Goal: Information Seeking & Learning: Learn about a topic

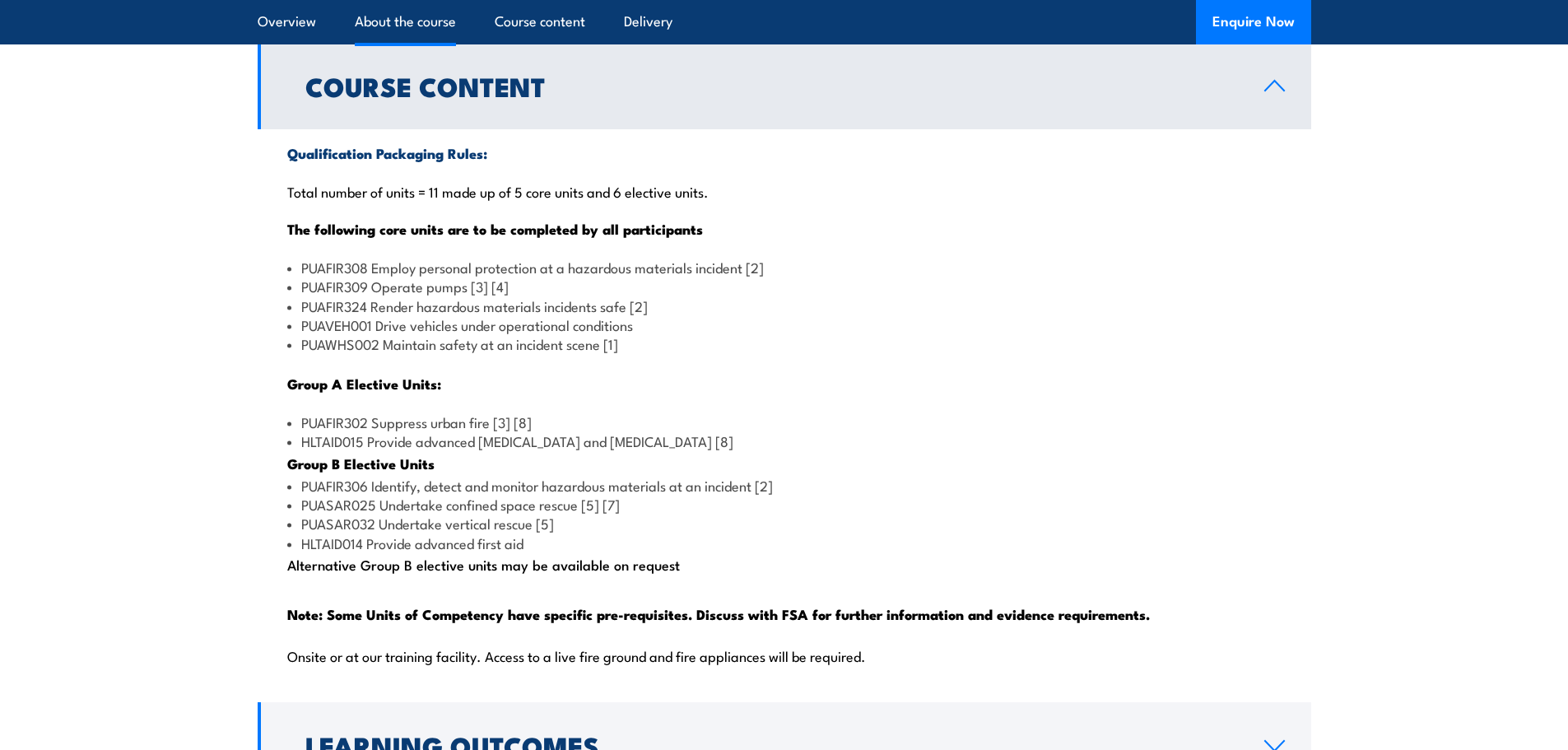
scroll to position [1482, 0]
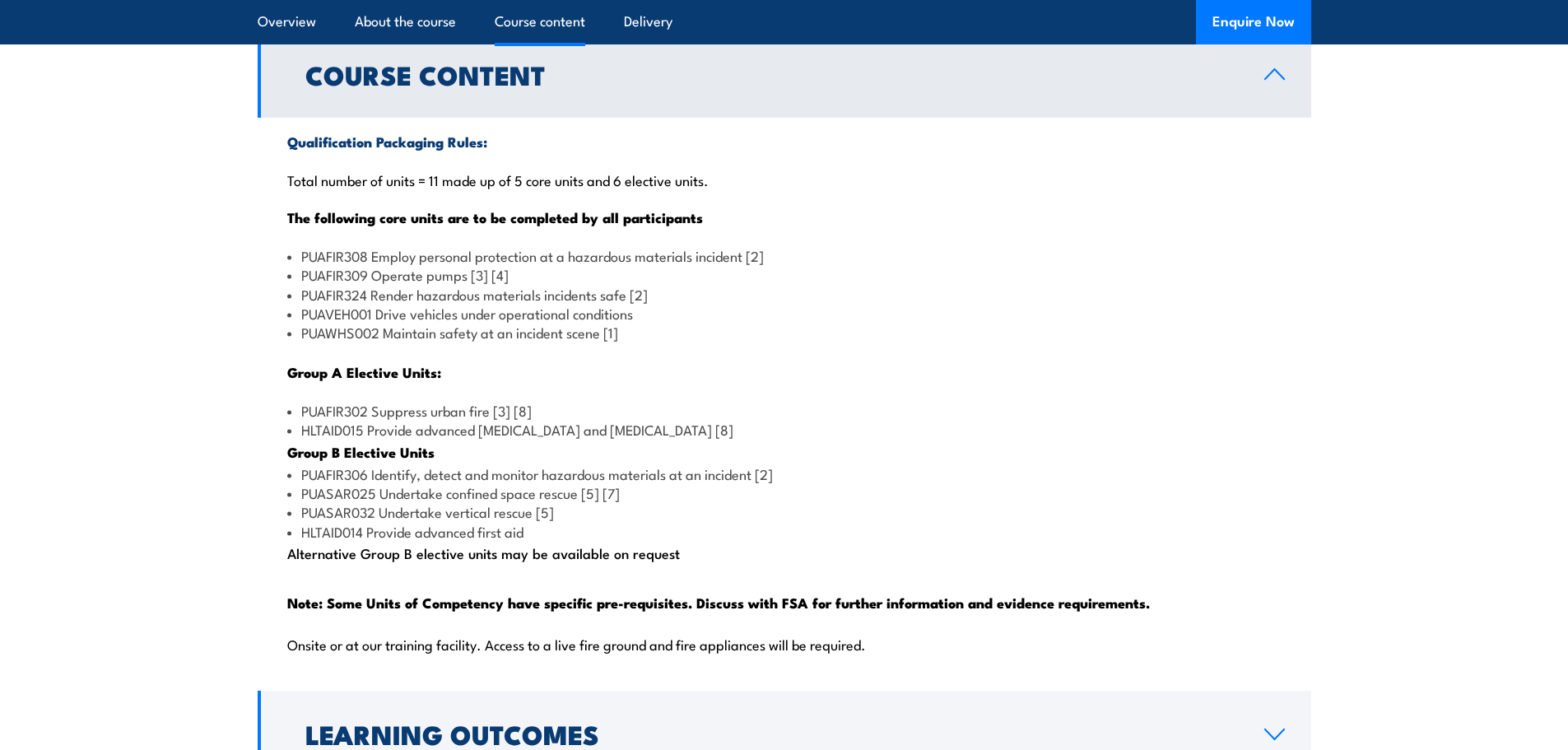
click at [976, 284] on li "PUAFIR309 Operate pumps [3] [4]" at bounding box center [784, 274] width 994 height 19
click at [957, 284] on li "PUAFIR309 Operate pumps [3] [4]" at bounding box center [784, 274] width 994 height 19
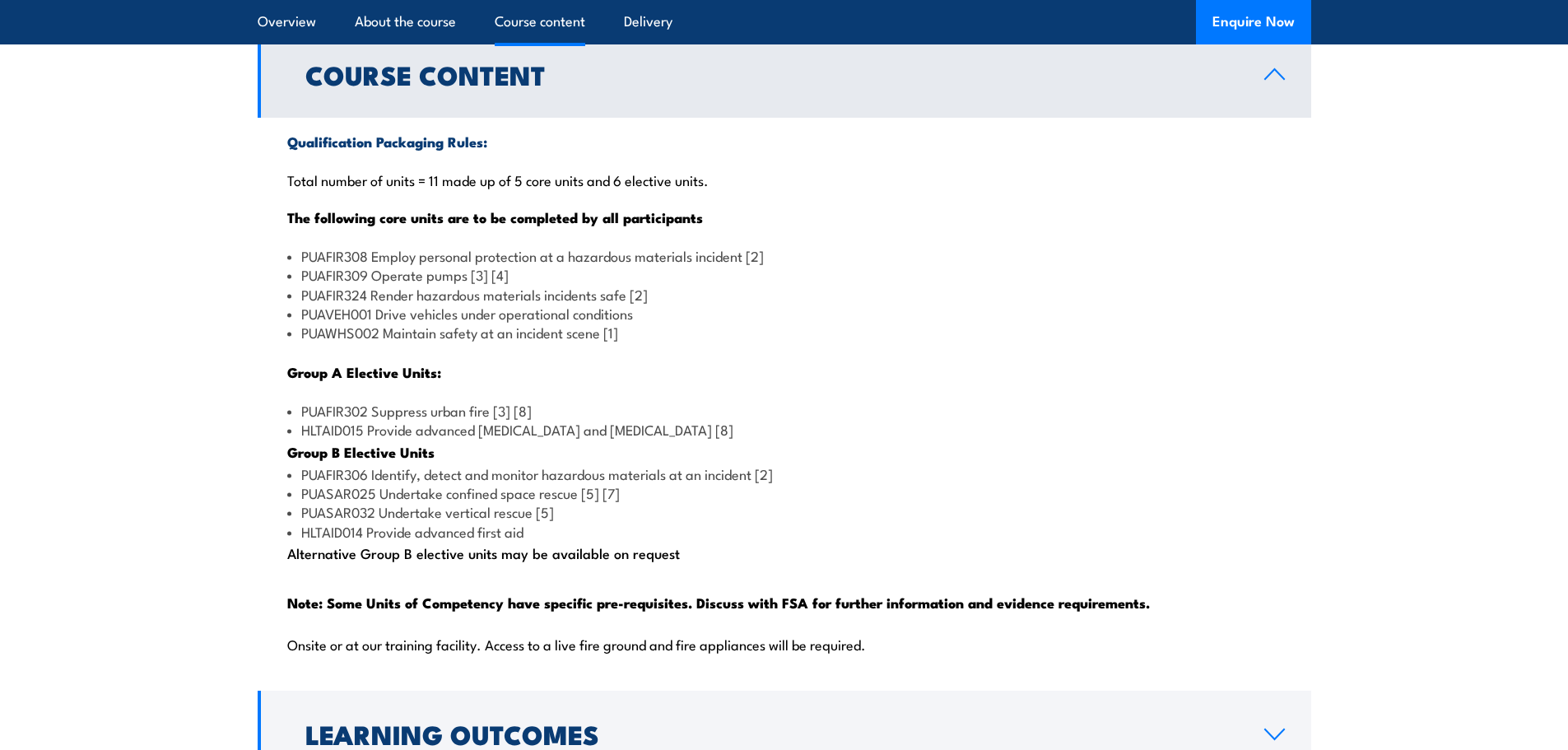
click at [957, 284] on li "PUAFIR309 Operate pumps [3] [4]" at bounding box center [784, 274] width 994 height 19
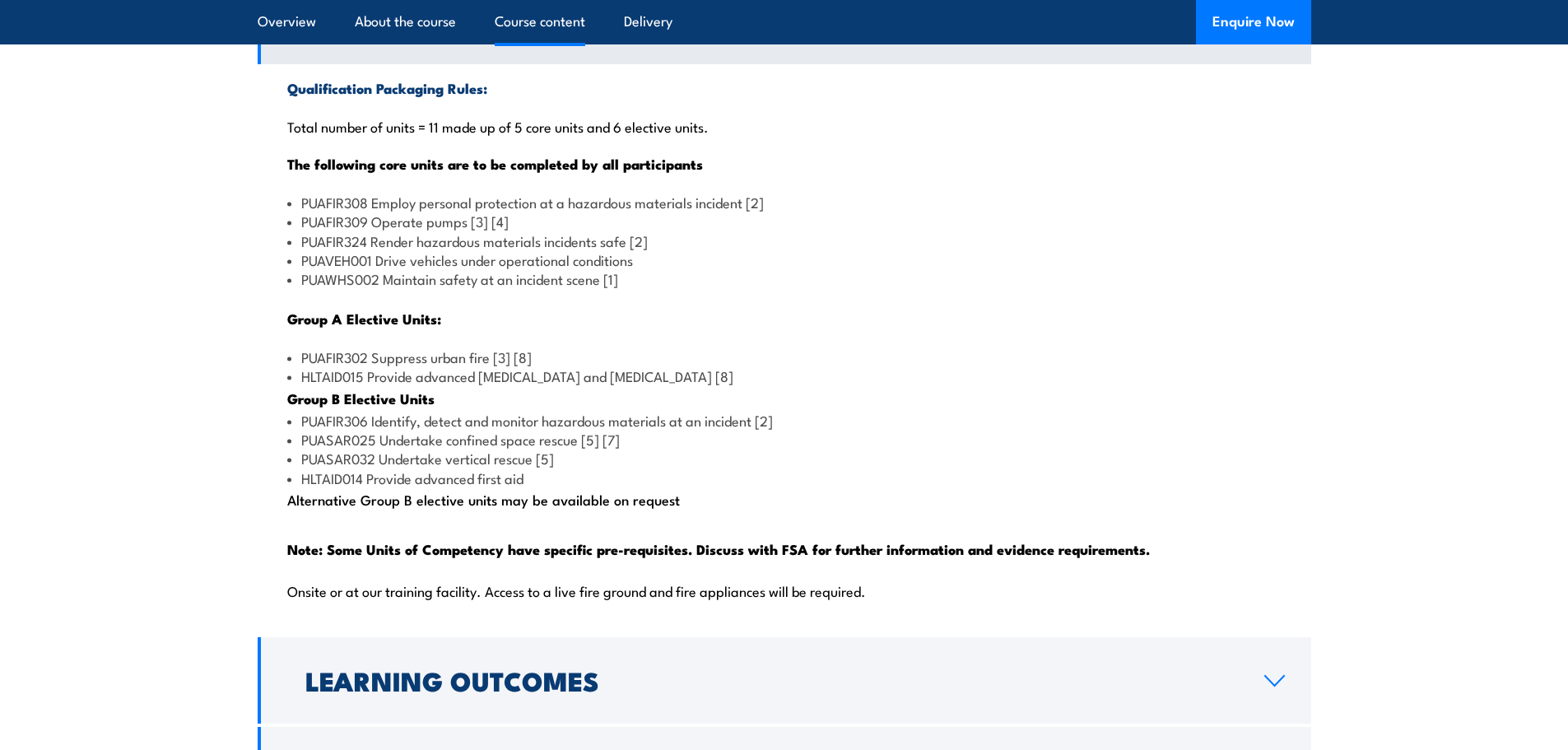
scroll to position [1564, 0]
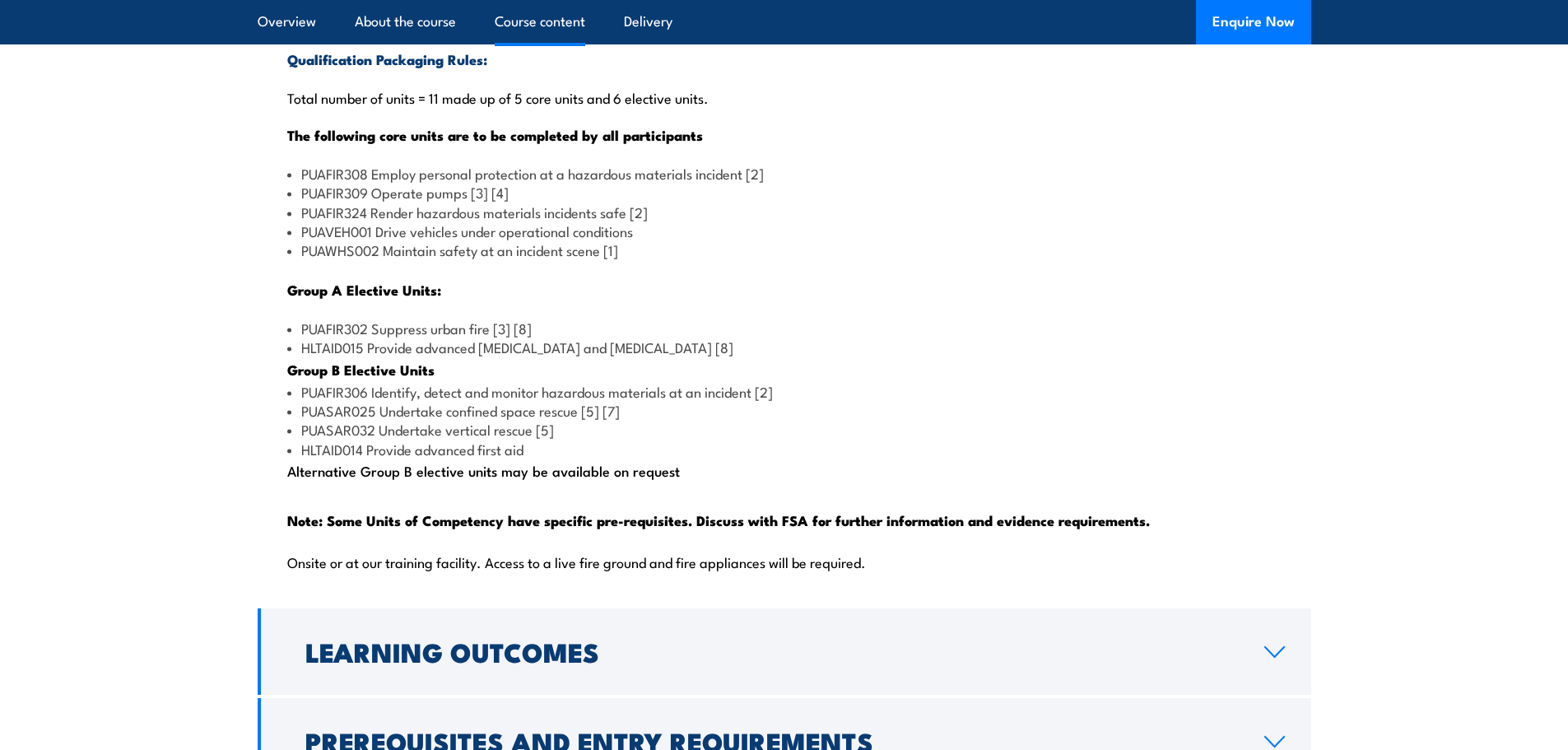
click at [952, 260] on li "PUAWHS002 Maintain safety at an incident scene [1]" at bounding box center [784, 250] width 994 height 19
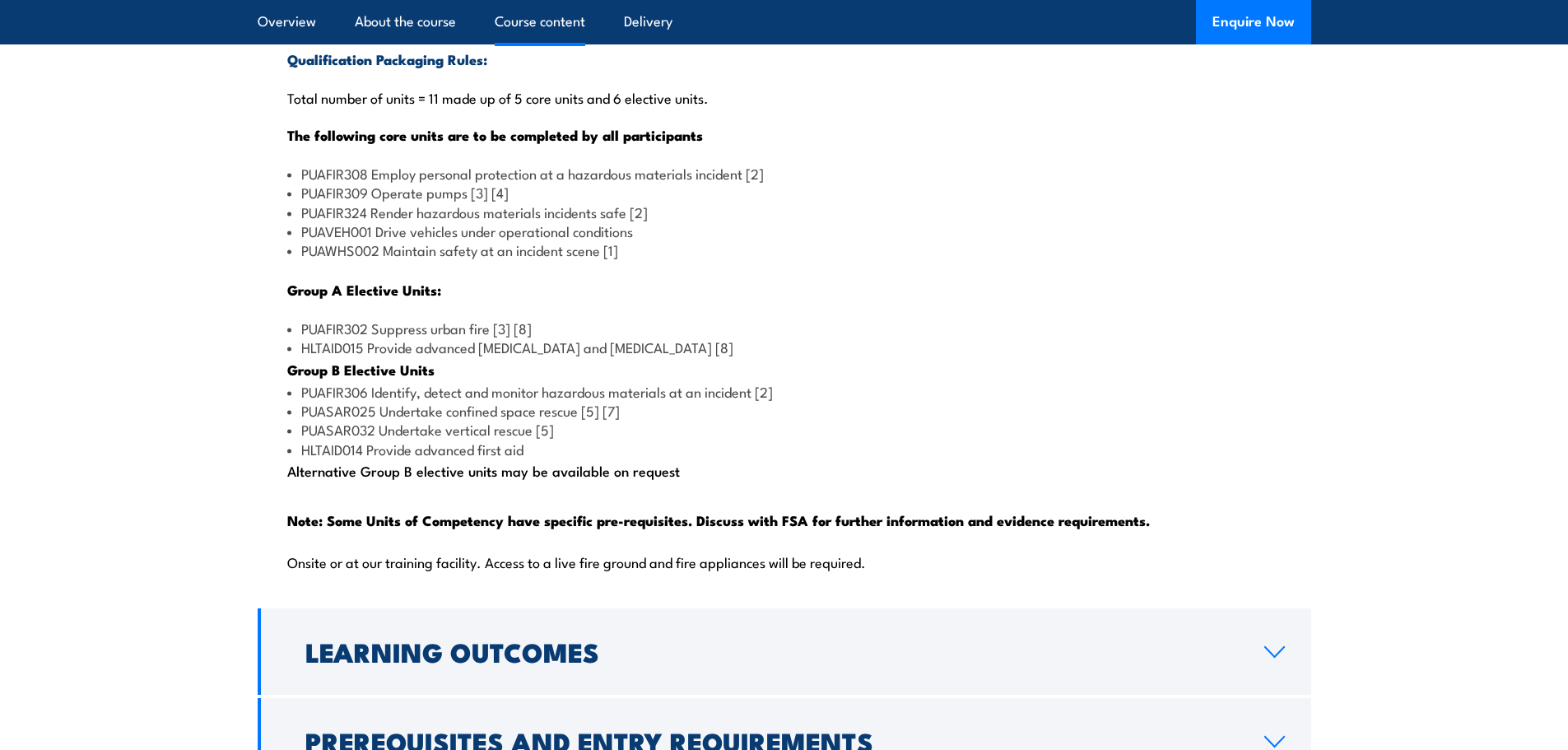
click at [952, 260] on li "PUAWHS002 Maintain safety at an incident scene [1]" at bounding box center [784, 250] width 994 height 19
click at [943, 241] on li "PUAVEH001 Drive vehicles under operational conditions" at bounding box center [784, 230] width 994 height 19
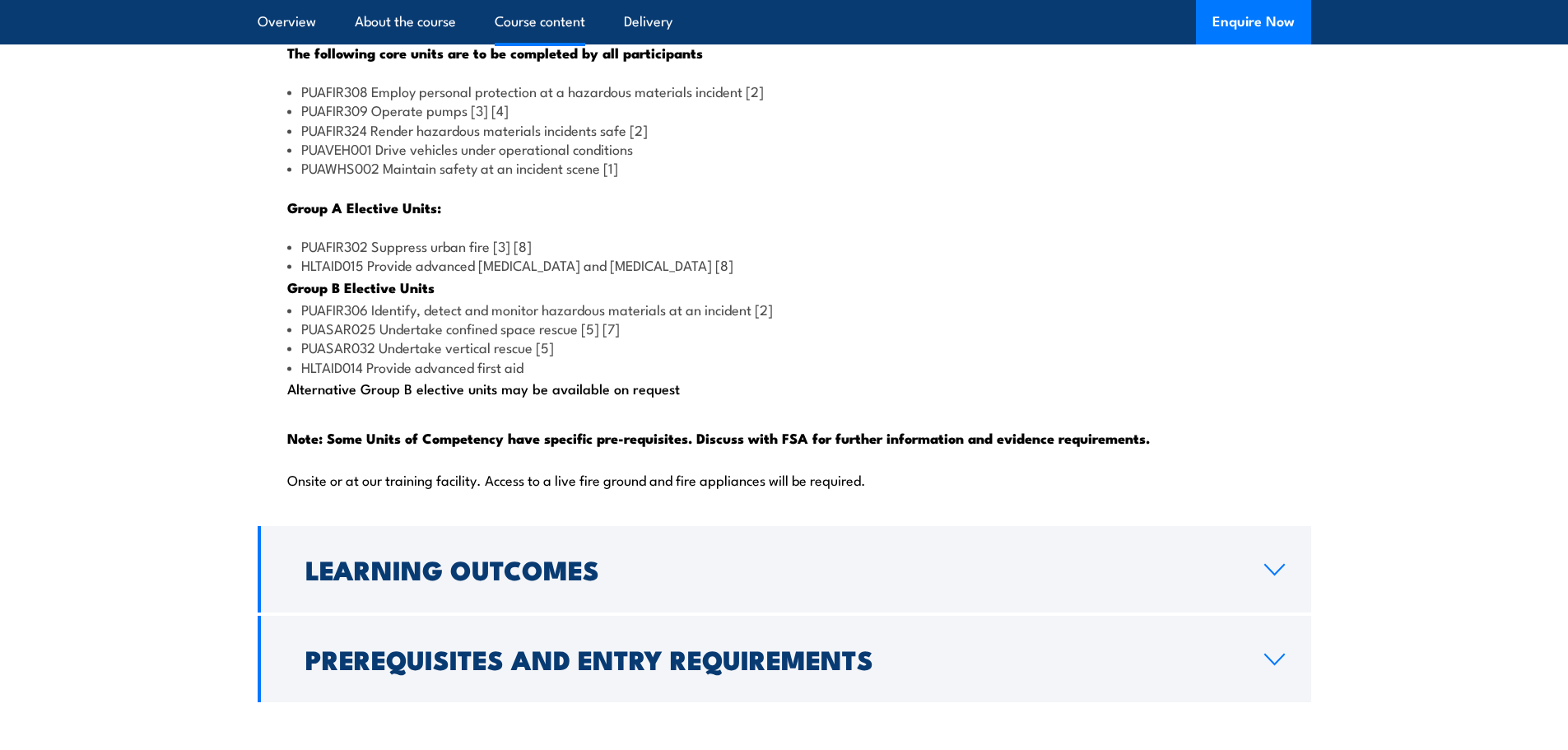
click at [943, 255] on li "PUAFIR302 Suppress urban fire [3] [8]" at bounding box center [784, 245] width 994 height 19
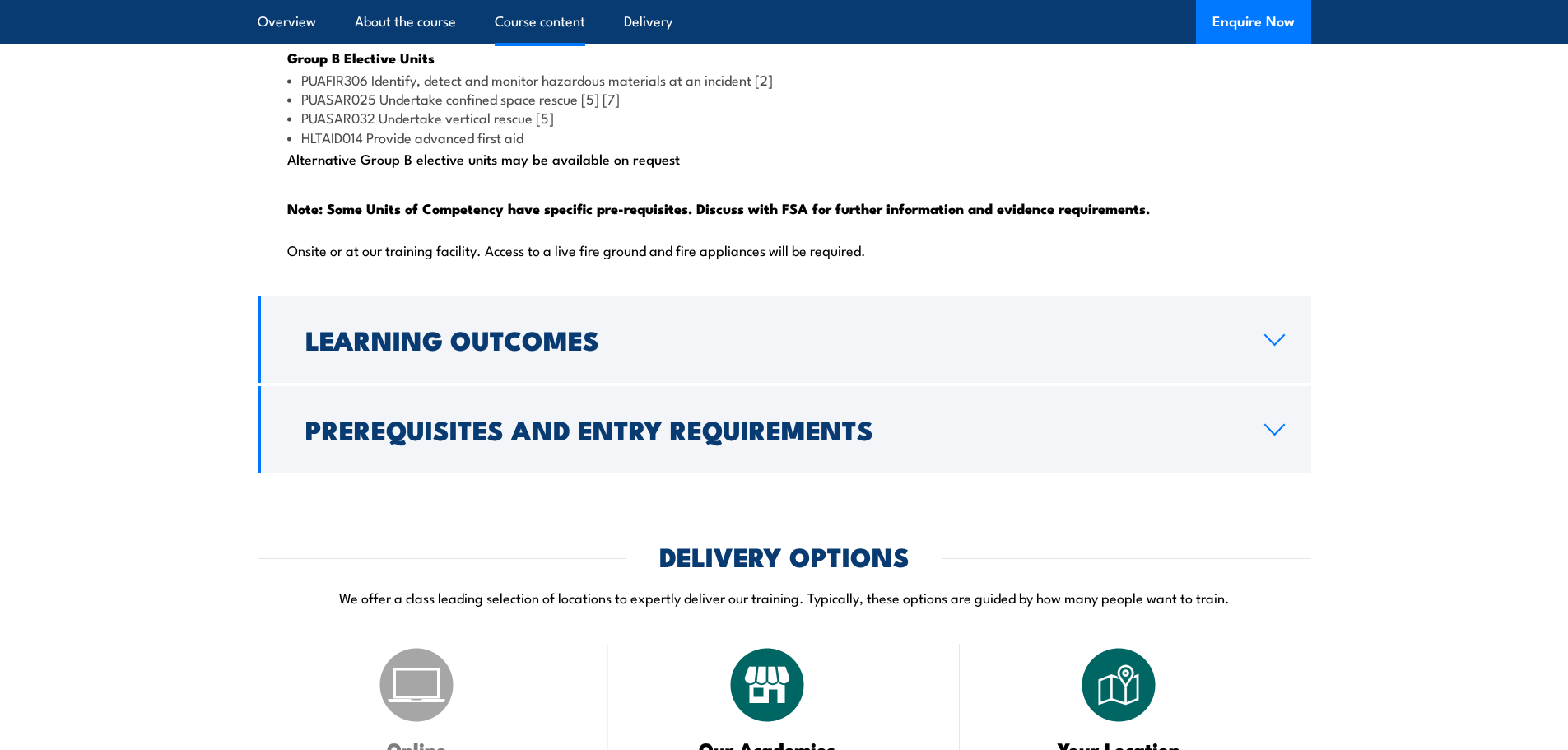
scroll to position [1894, 0]
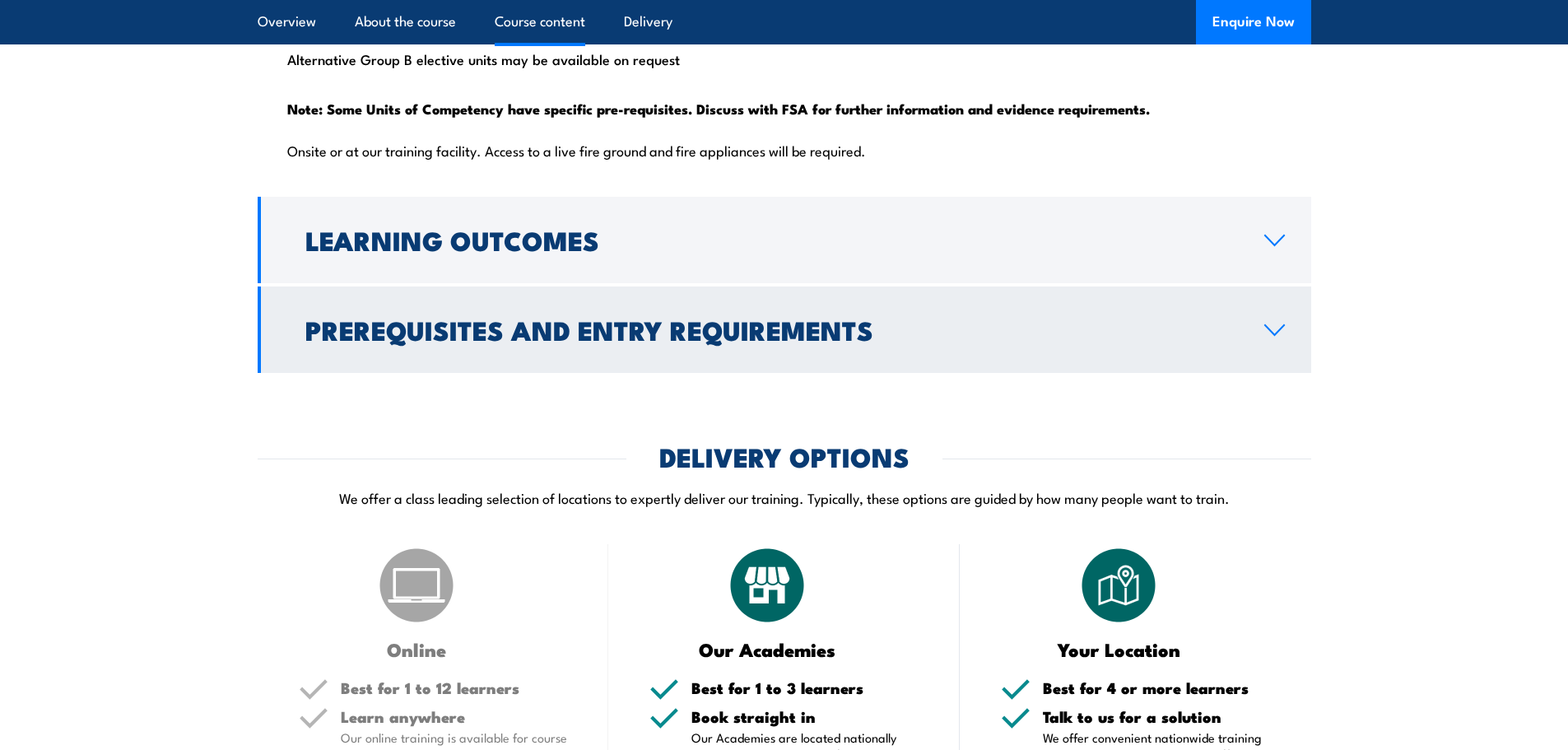
click at [664, 341] on h2 "Prerequisites and Entry Requirements" at bounding box center [771, 329] width 933 height 23
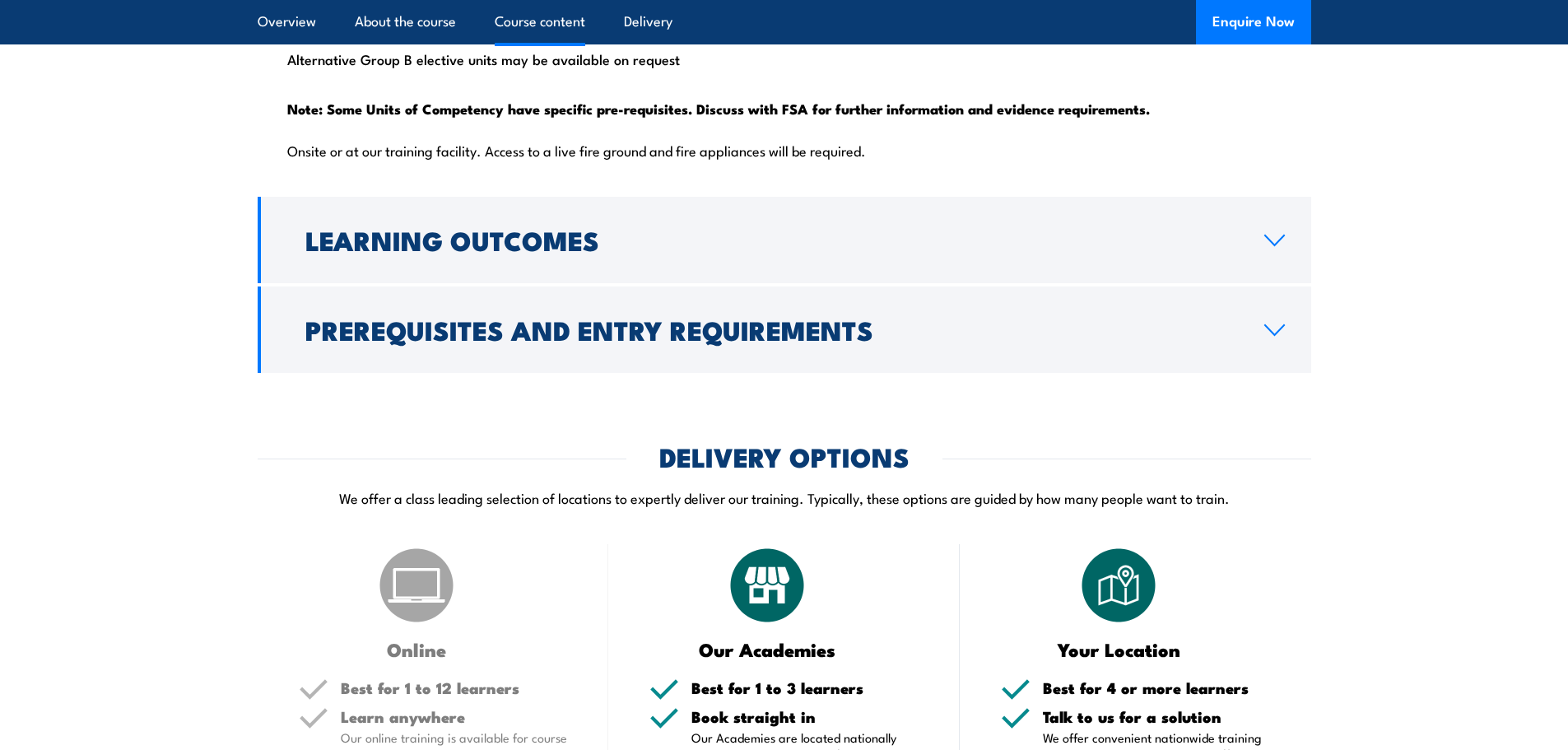
scroll to position [1685, 0]
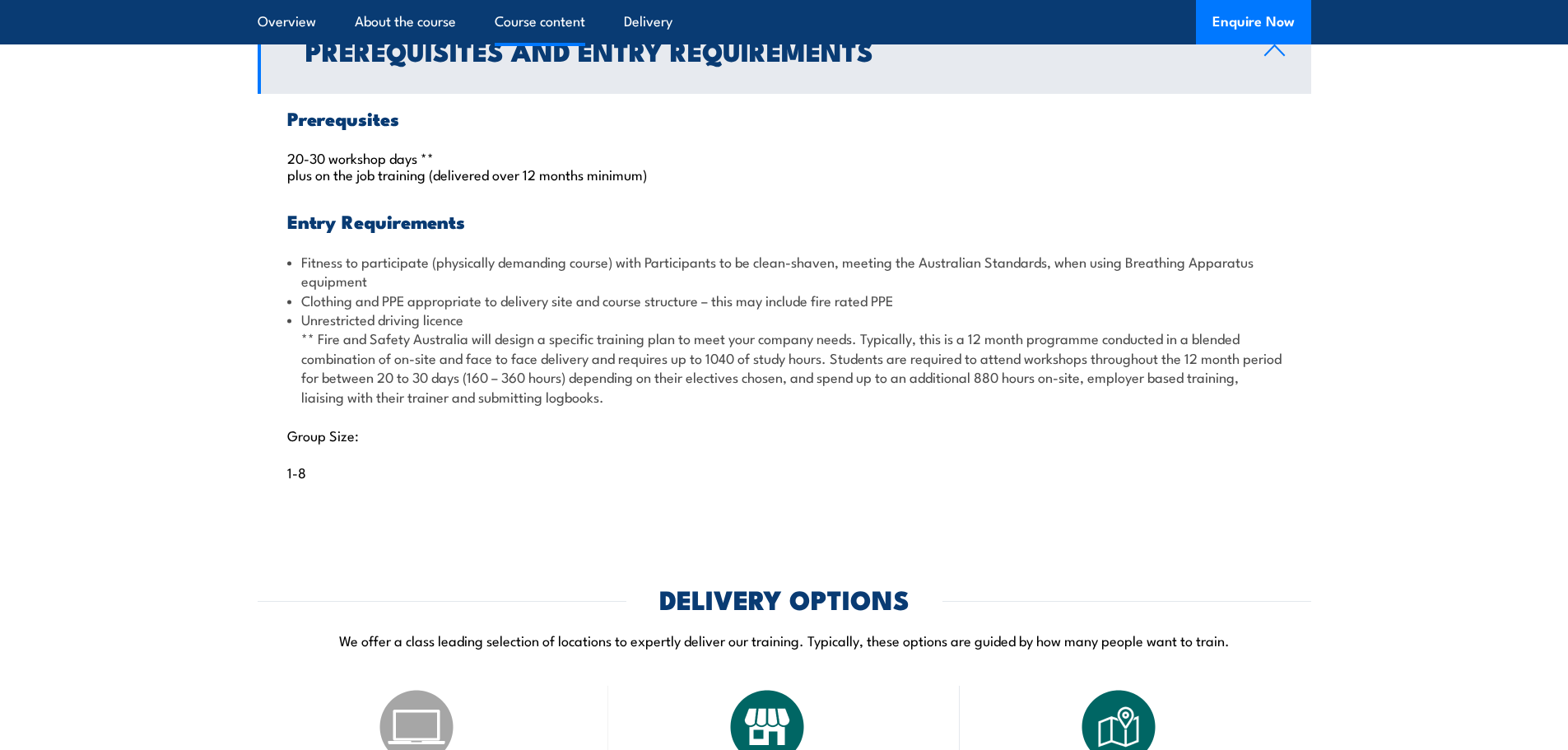
click at [225, 346] on section "Course Content Qualification Packaging Rules: Total number of units = 11 made u…" at bounding box center [784, 172] width 1568 height 687
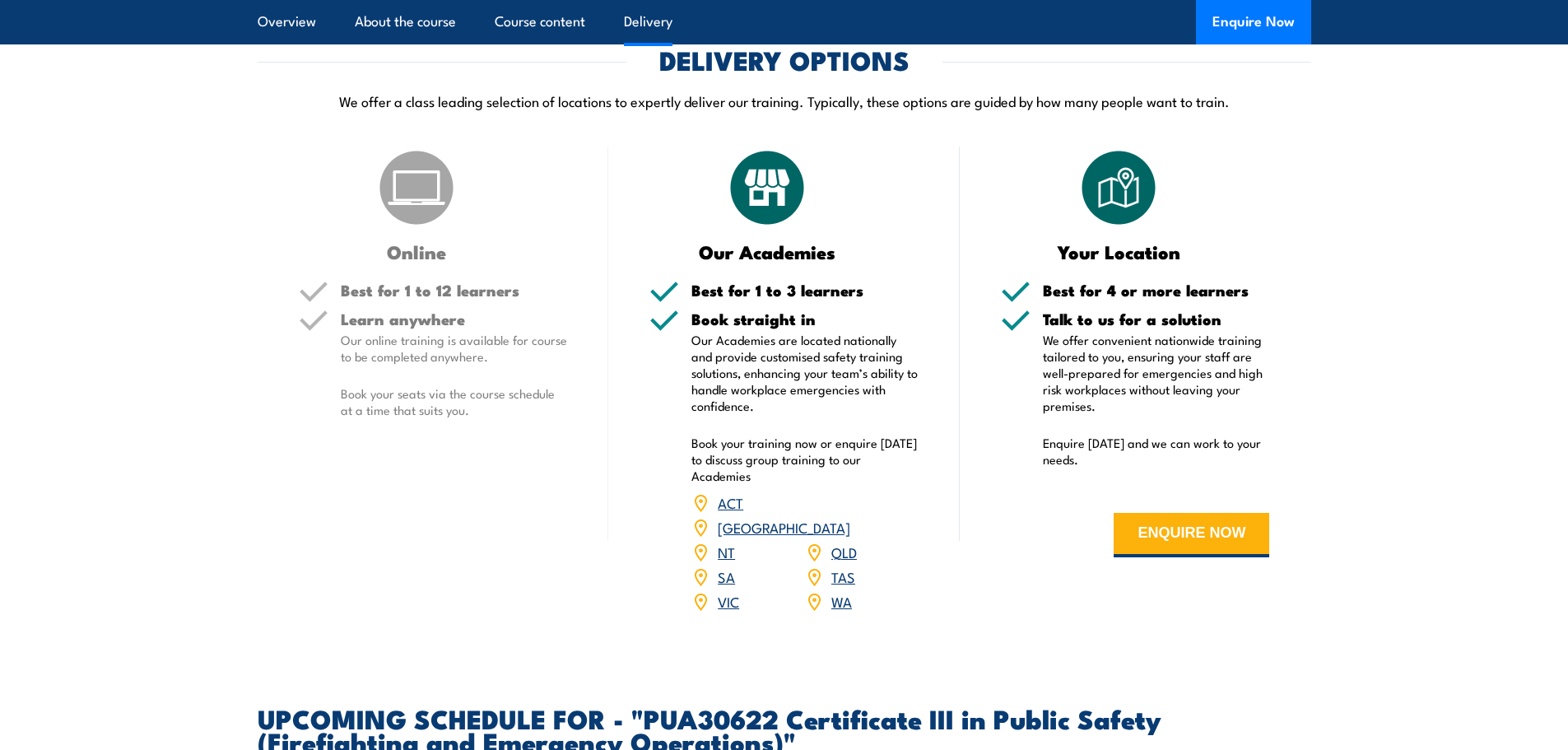
scroll to position [2262, 0]
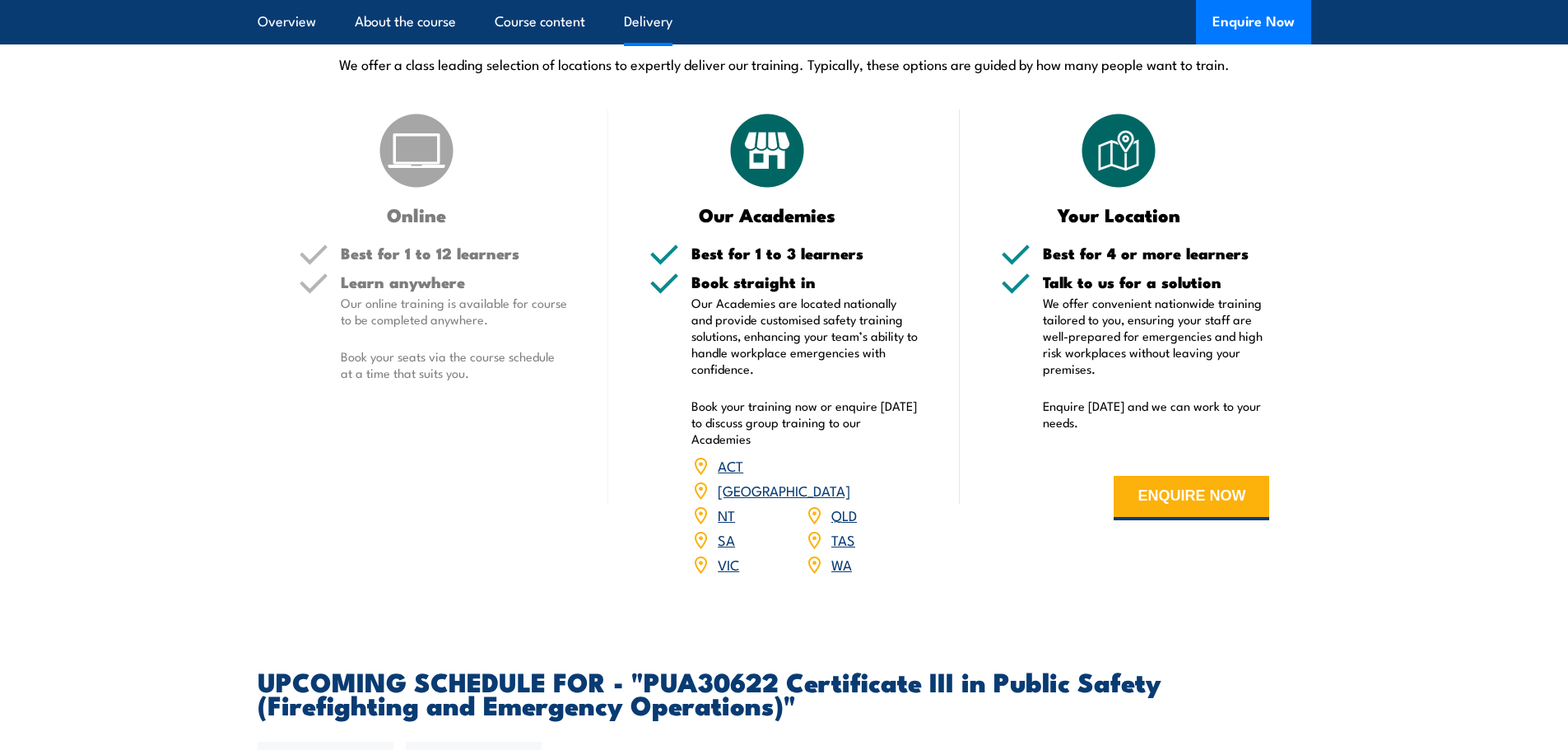
click at [212, 330] on section "DELIVERY OPTIONS We offer a class leading selection of locations to expertly de…" at bounding box center [784, 304] width 1568 height 587
click at [846, 550] on link "TAS" at bounding box center [843, 539] width 24 height 20
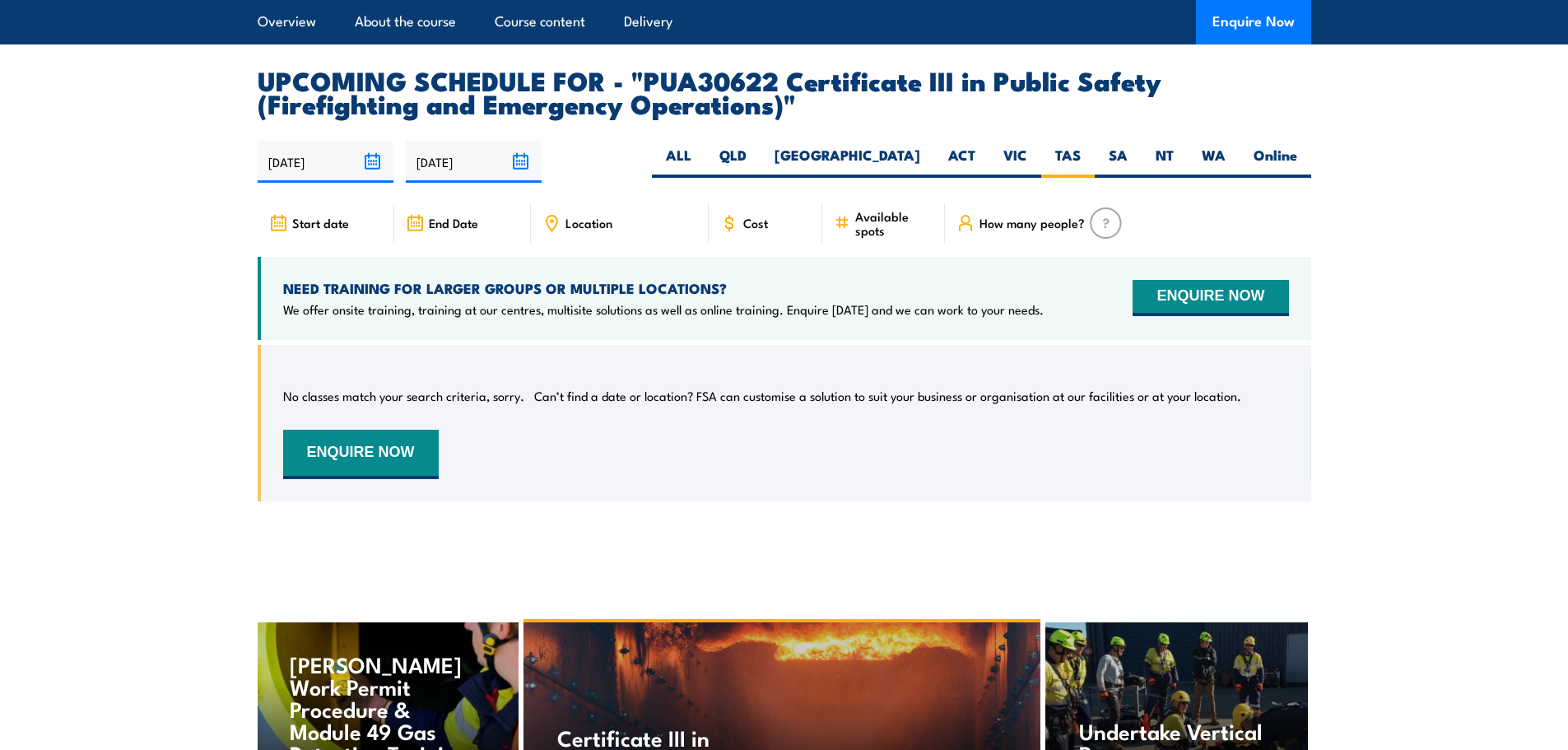
scroll to position [3011, 0]
click at [638, 405] on p "Can’t find a date or location? FSA can customise a solution to suit your busine…" at bounding box center [888, 396] width 707 height 16
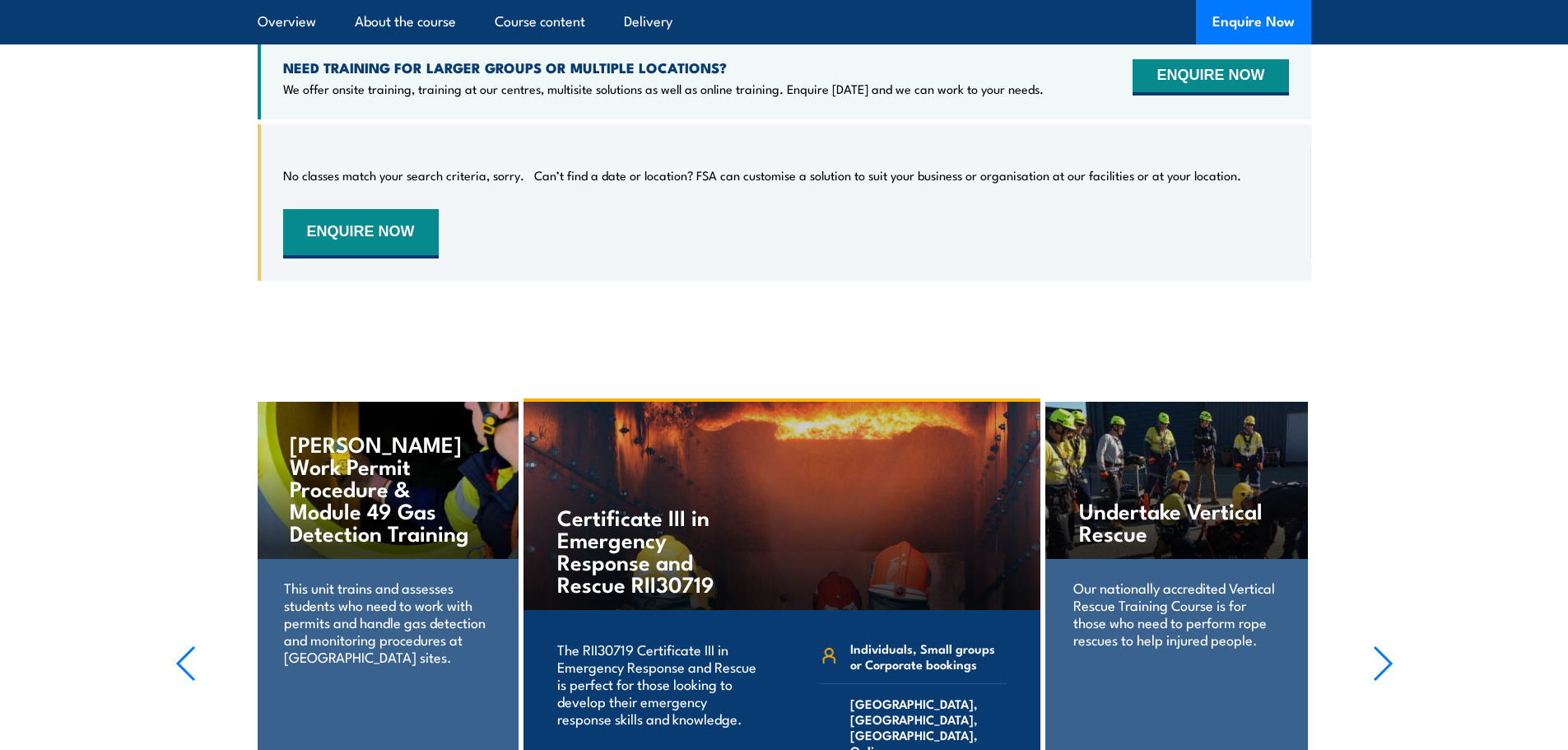
scroll to position [3340, 0]
